Goal: Find specific page/section: Find specific page/section

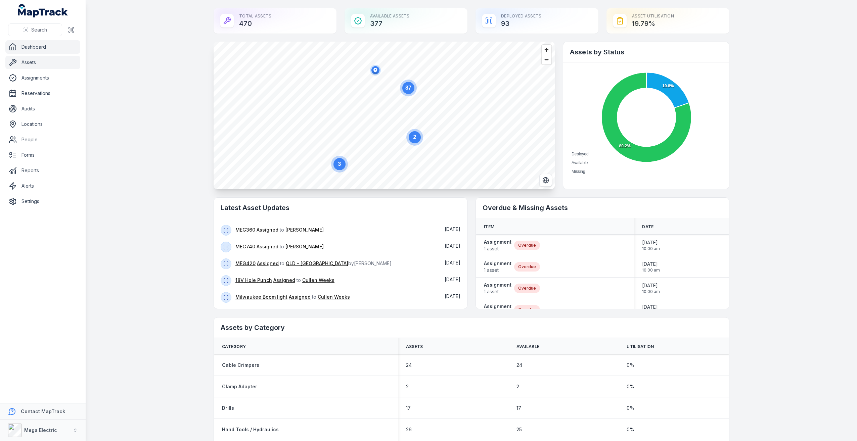
click at [34, 61] on link "Assets" at bounding box center [42, 62] width 75 height 13
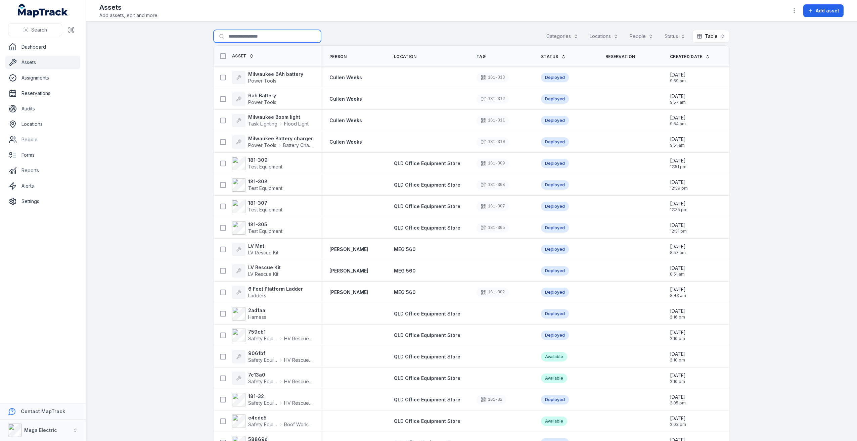
click at [252, 36] on input "Search for assets" at bounding box center [268, 36] width 108 height 13
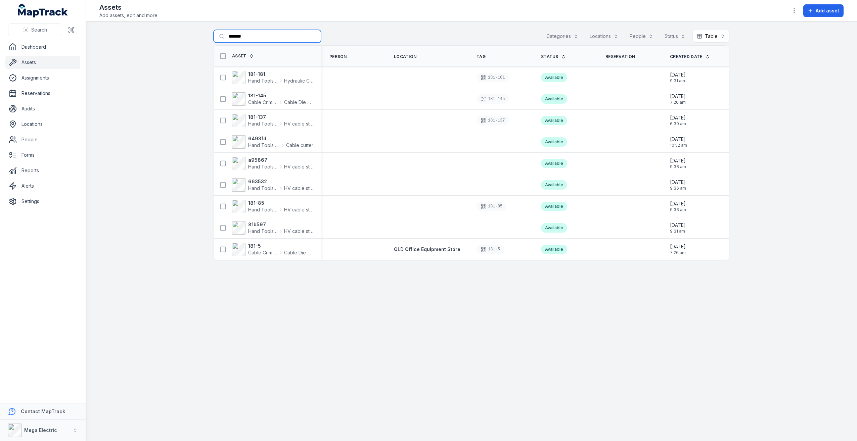
type input "*******"
